Goal: Task Accomplishment & Management: Manage account settings

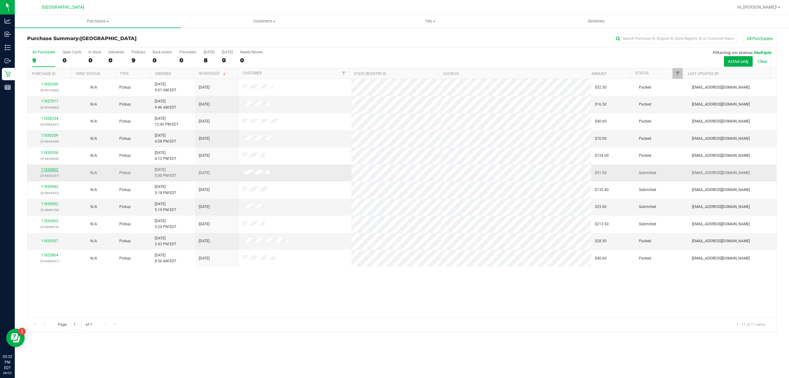
click at [49, 170] on link "11830802" at bounding box center [49, 169] width 17 height 4
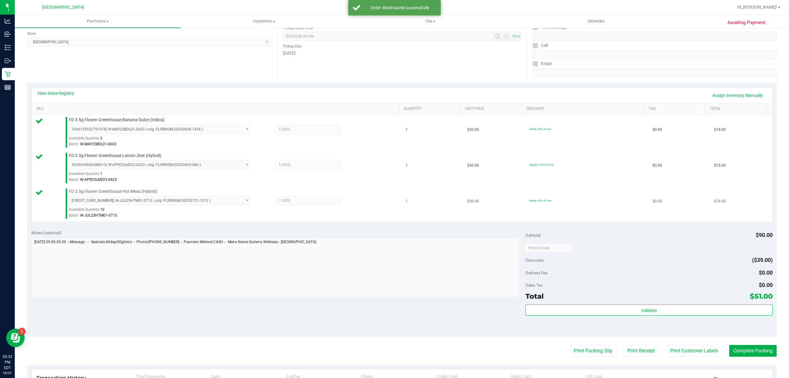
scroll to position [164, 0]
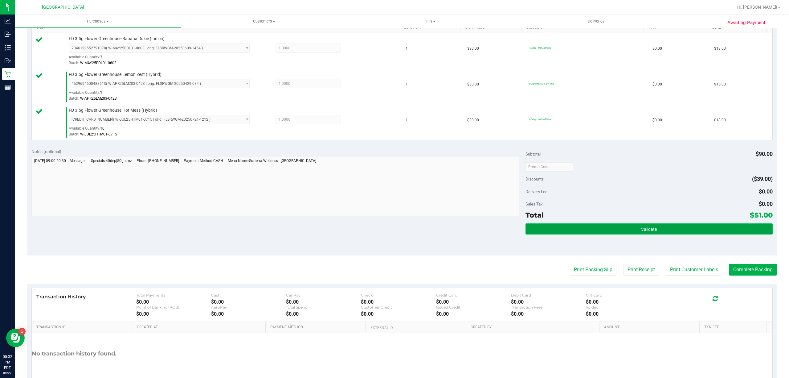
click at [632, 225] on button "Validate" at bounding box center [649, 228] width 247 height 11
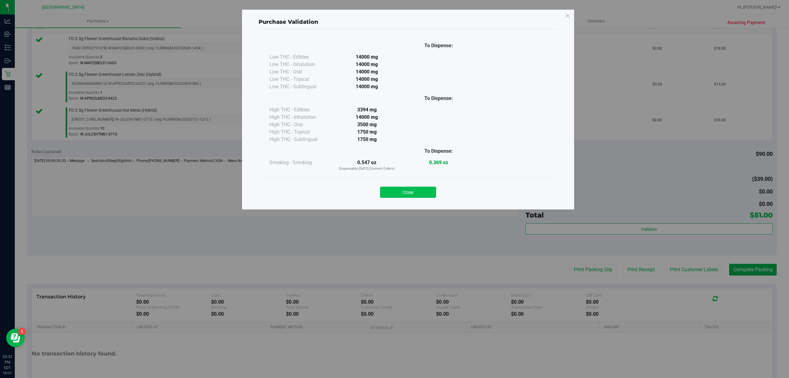
click at [395, 194] on button "Close" at bounding box center [408, 192] width 56 height 11
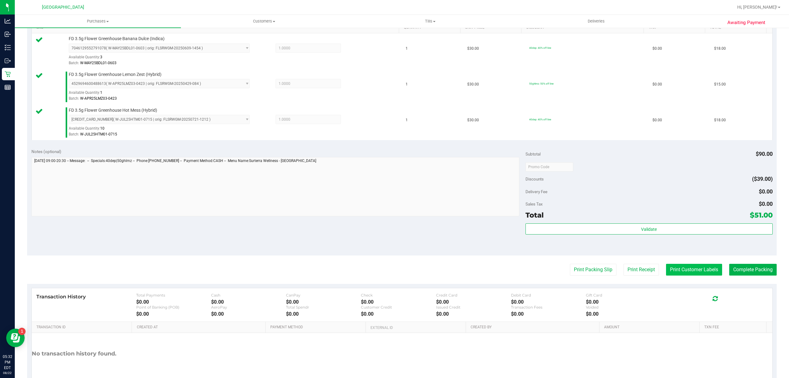
click at [696, 273] on button "Print Customer Labels" at bounding box center [694, 270] width 56 height 12
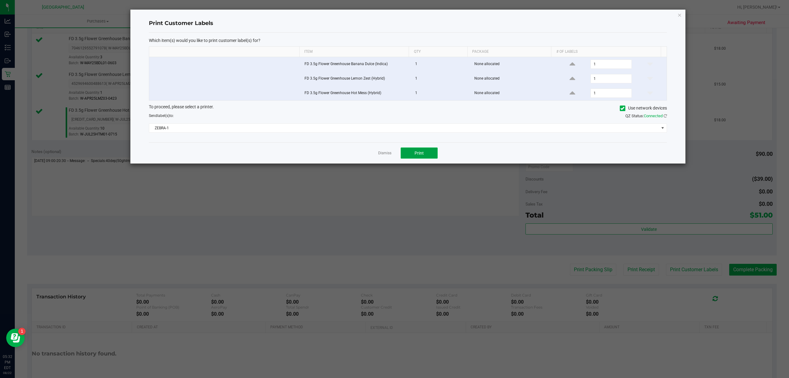
click at [410, 151] on button "Print" at bounding box center [419, 152] width 37 height 11
click at [352, 129] on span "ZEBRA-1" at bounding box center [404, 128] width 510 height 9
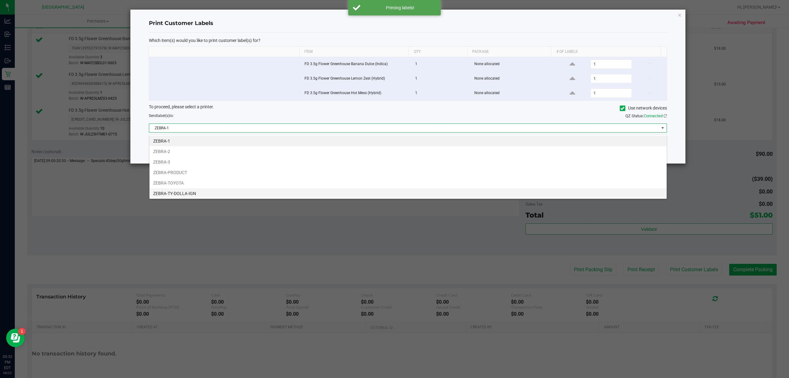
scroll to position [13, 0]
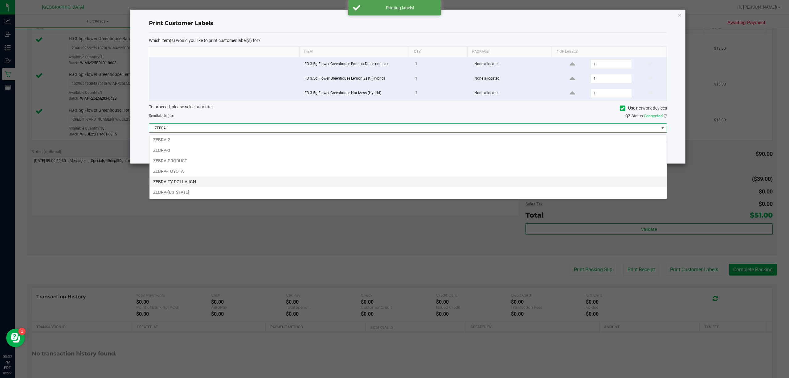
click at [189, 180] on li "ZEBRA-TY-DOLLA-IGN" at bounding box center [408, 181] width 517 height 10
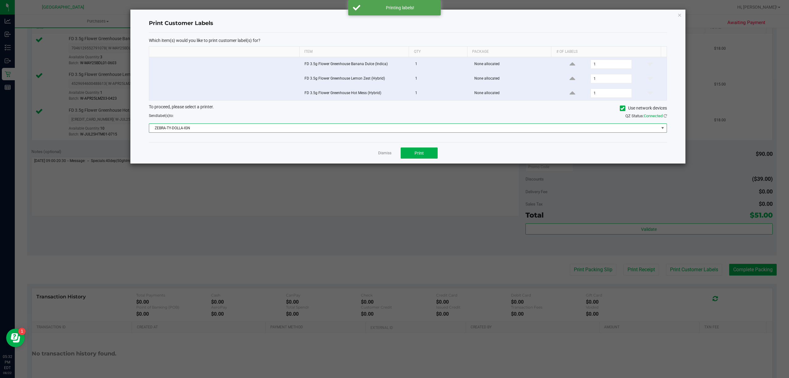
click at [345, 128] on span "ZEBRA-TY-DOLLA-IGN" at bounding box center [404, 128] width 510 height 9
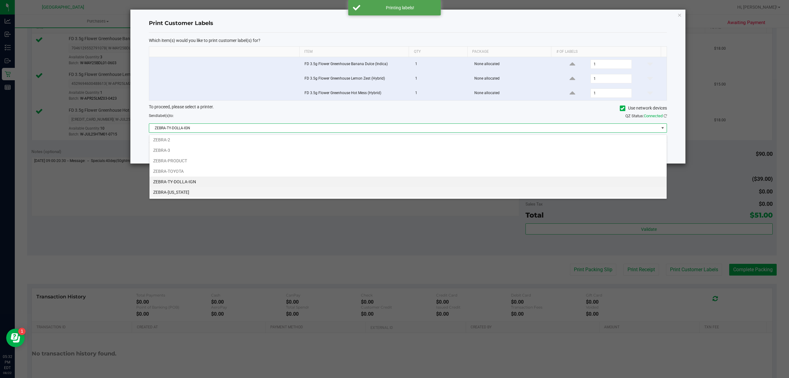
click at [250, 192] on li "ZEBRA-[US_STATE]" at bounding box center [408, 192] width 517 height 10
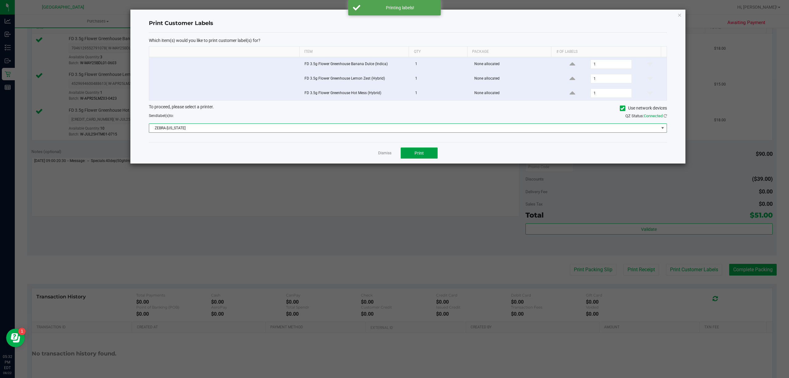
click at [428, 154] on button "Print" at bounding box center [419, 152] width 37 height 11
click at [385, 152] on link "Dismiss" at bounding box center [384, 152] width 13 height 5
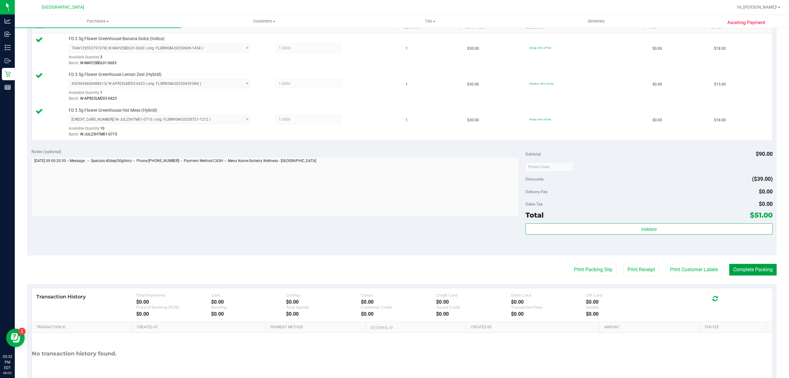
click at [751, 265] on button "Complete Packing" at bounding box center [752, 270] width 47 height 12
